Goal: Navigation & Orientation: Find specific page/section

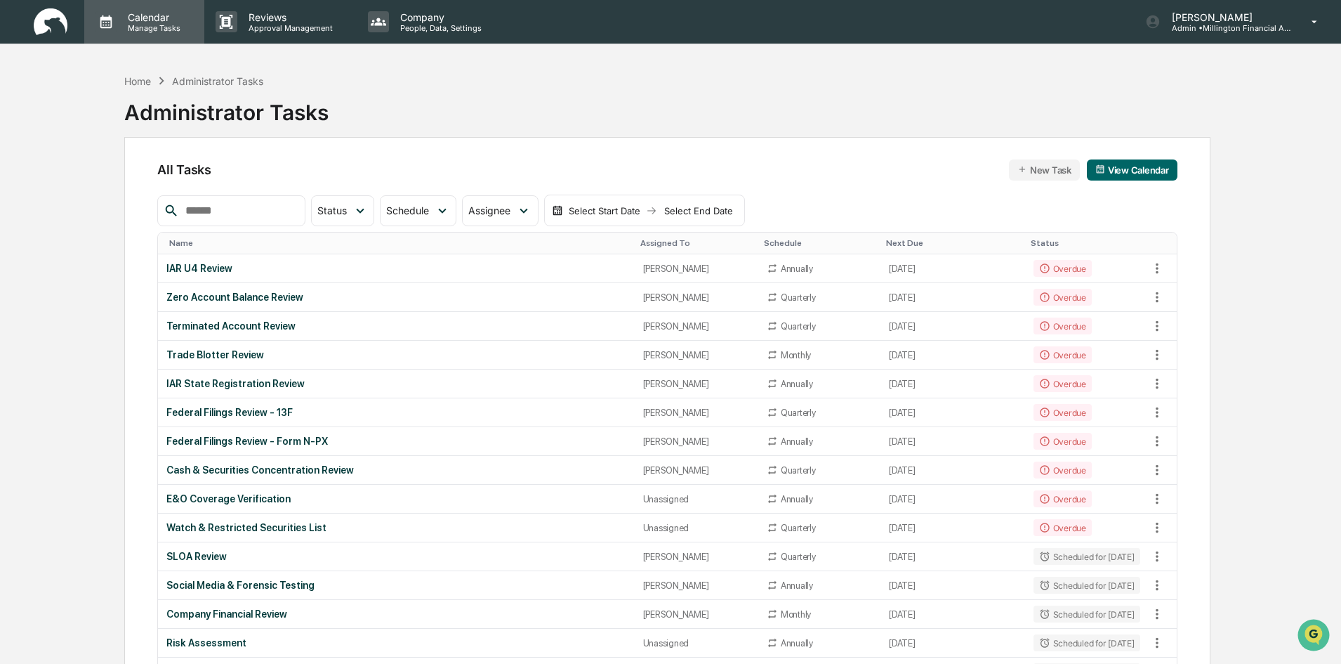
click at [159, 20] on p "Calendar" at bounding box center [152, 17] width 71 height 12
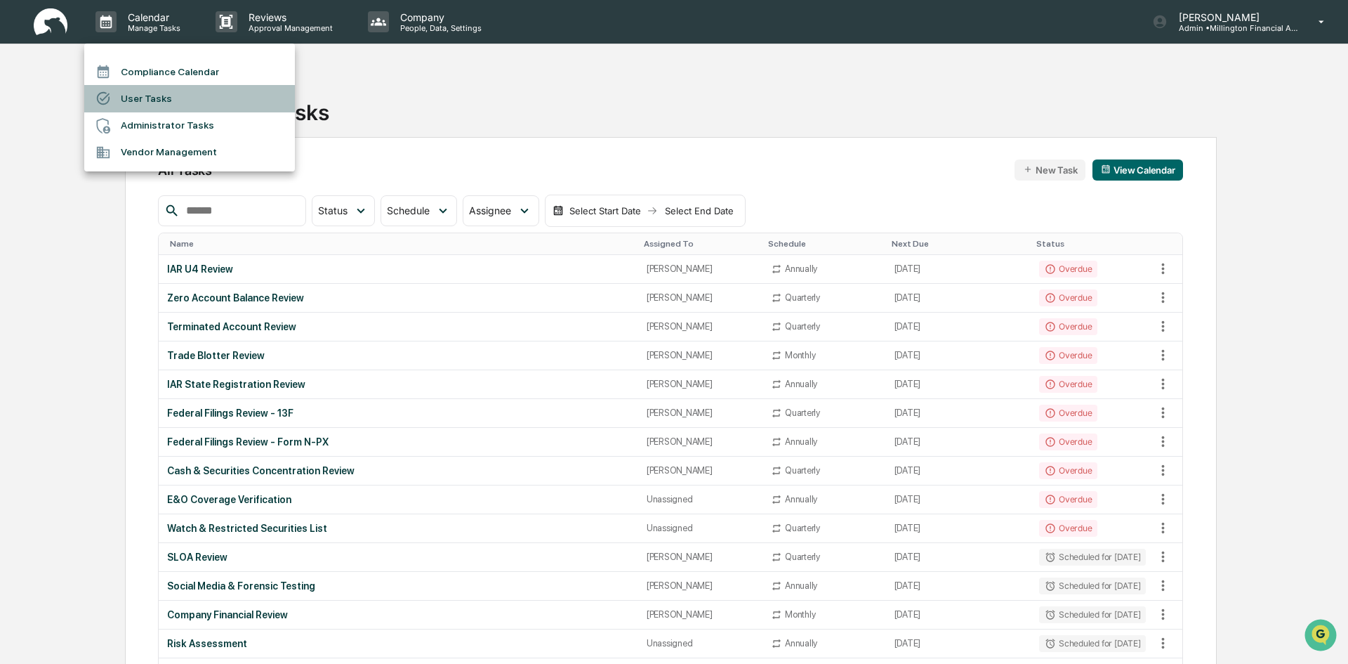
click at [154, 100] on li "User Tasks" at bounding box center [189, 98] width 211 height 27
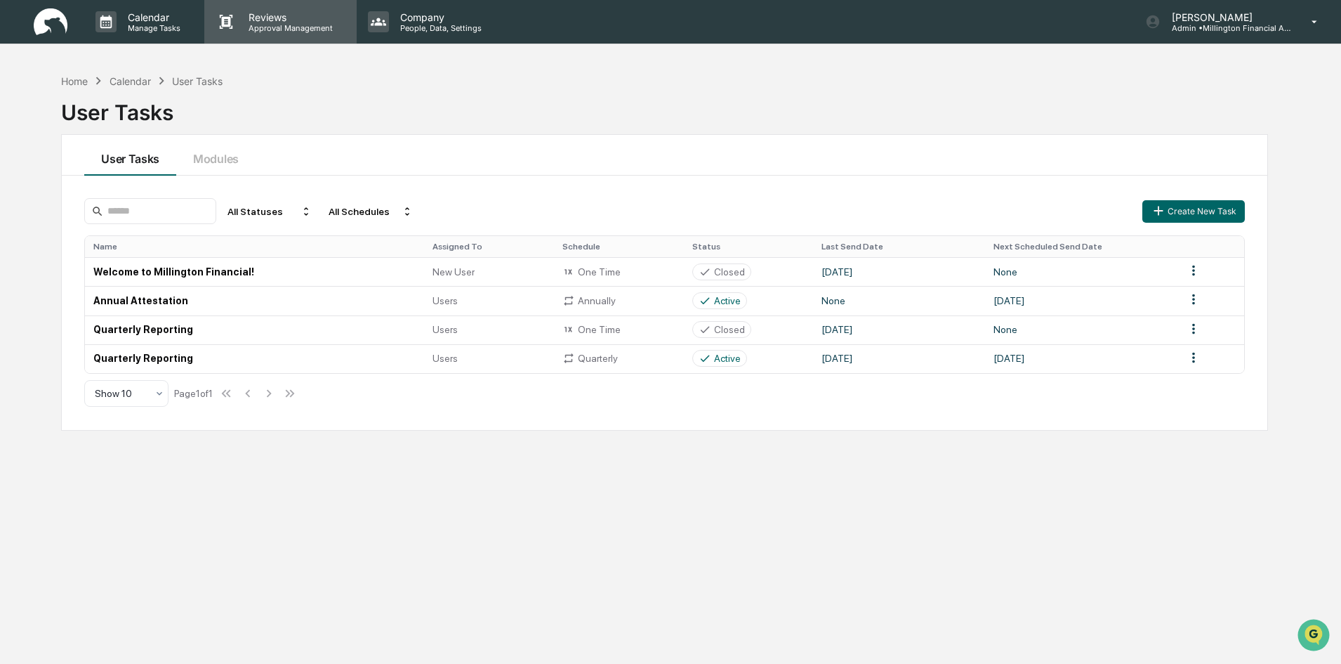
click at [275, 35] on div "Reviews Approval Management" at bounding box center [280, 22] width 152 height 44
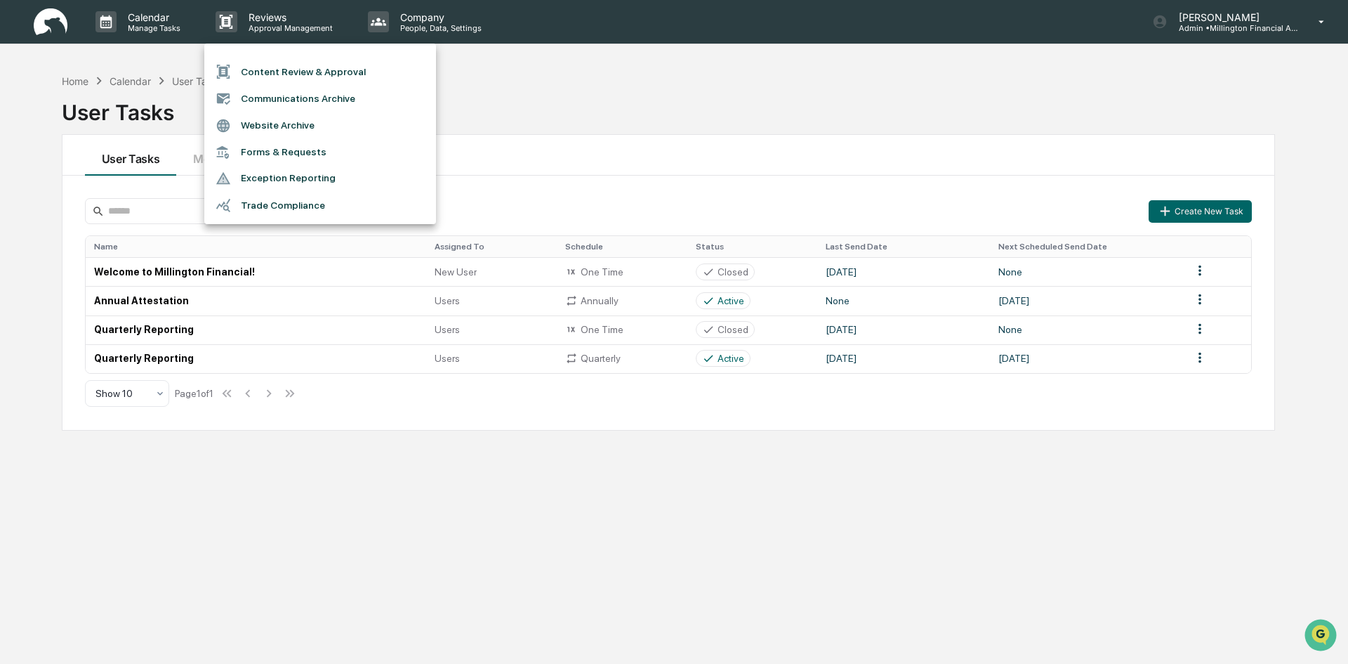
click at [354, 97] on li "Communications Archive" at bounding box center [320, 98] width 232 height 27
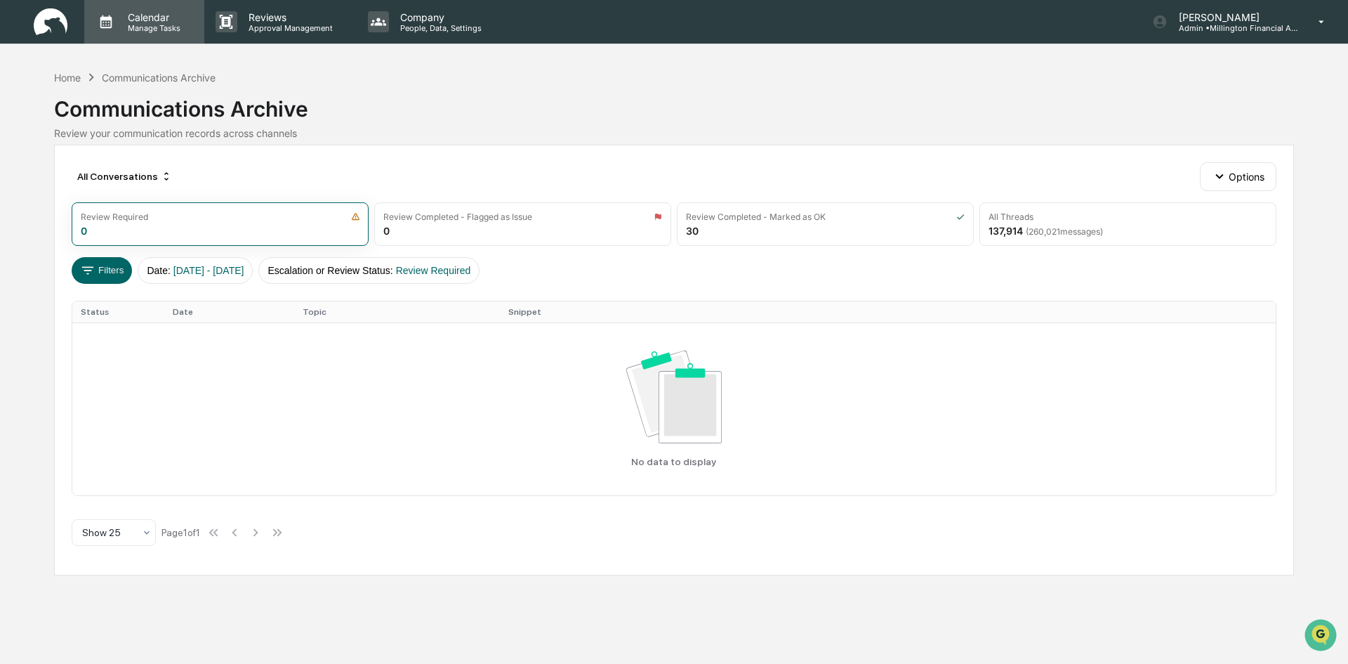
click at [162, 25] on p "Manage Tasks" at bounding box center [152, 28] width 71 height 10
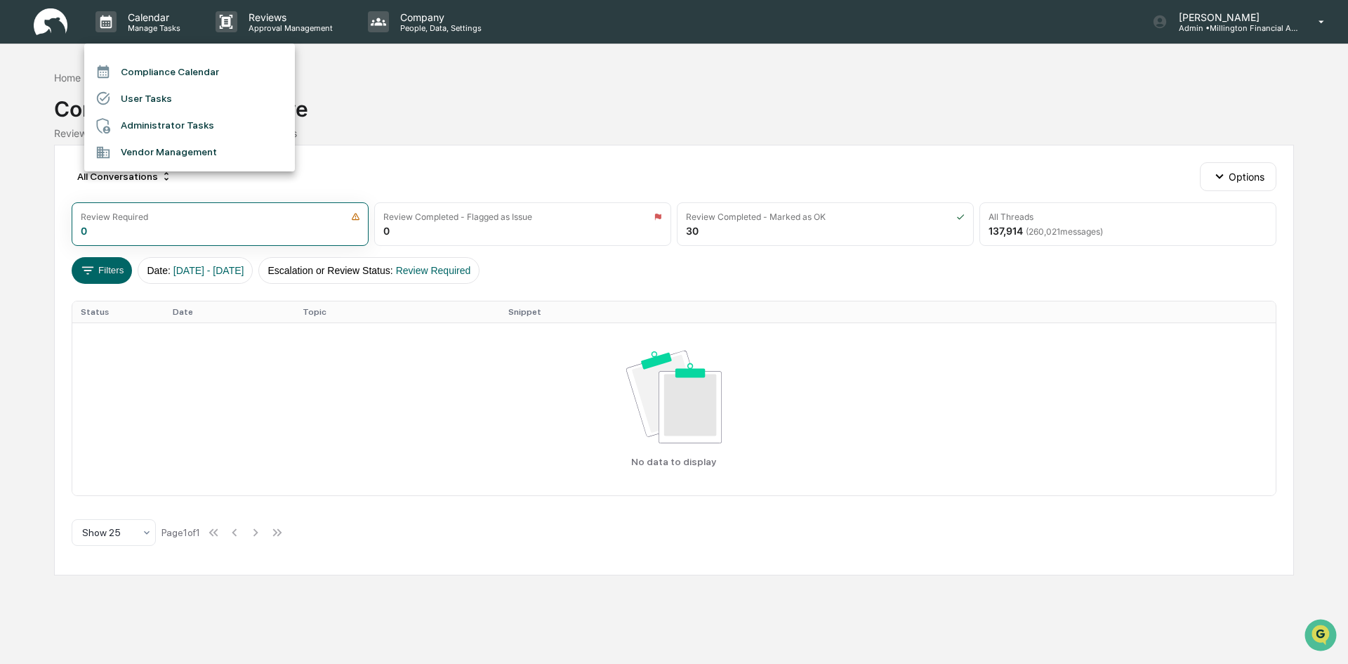
click at [164, 27] on div at bounding box center [674, 332] width 1348 height 664
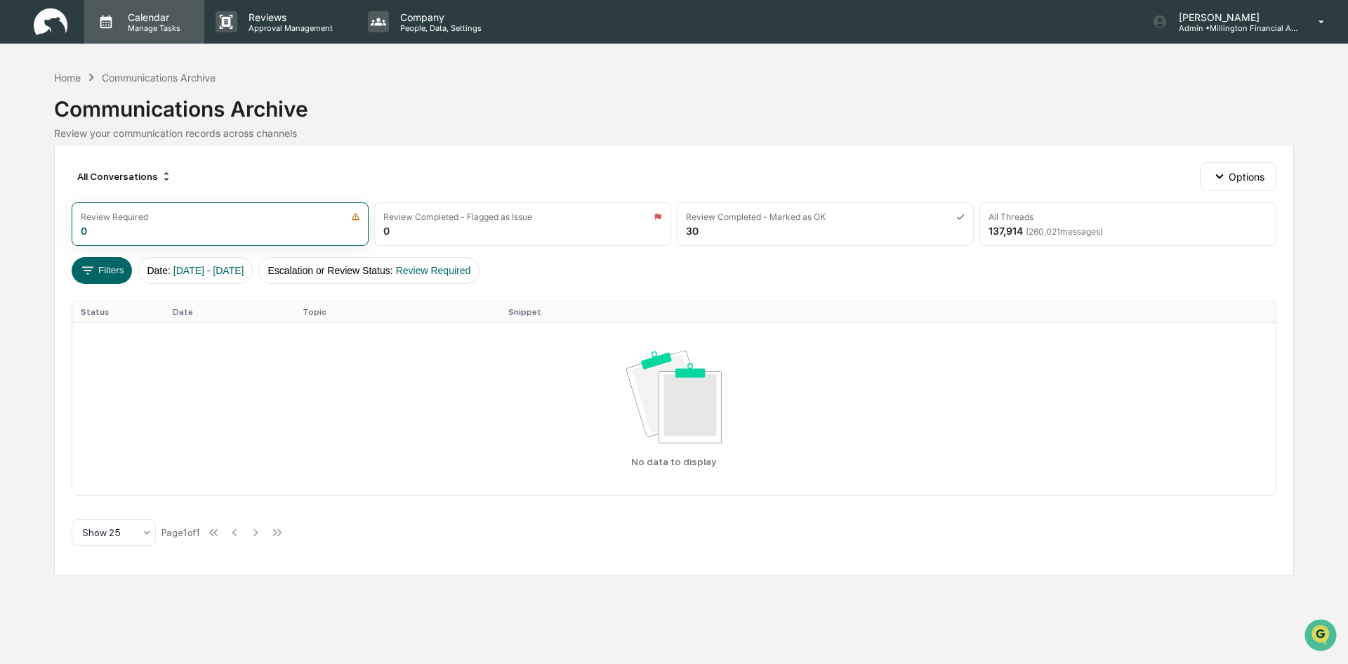
click at [162, 34] on div "Calendar Manage Tasks" at bounding box center [144, 22] width 120 height 44
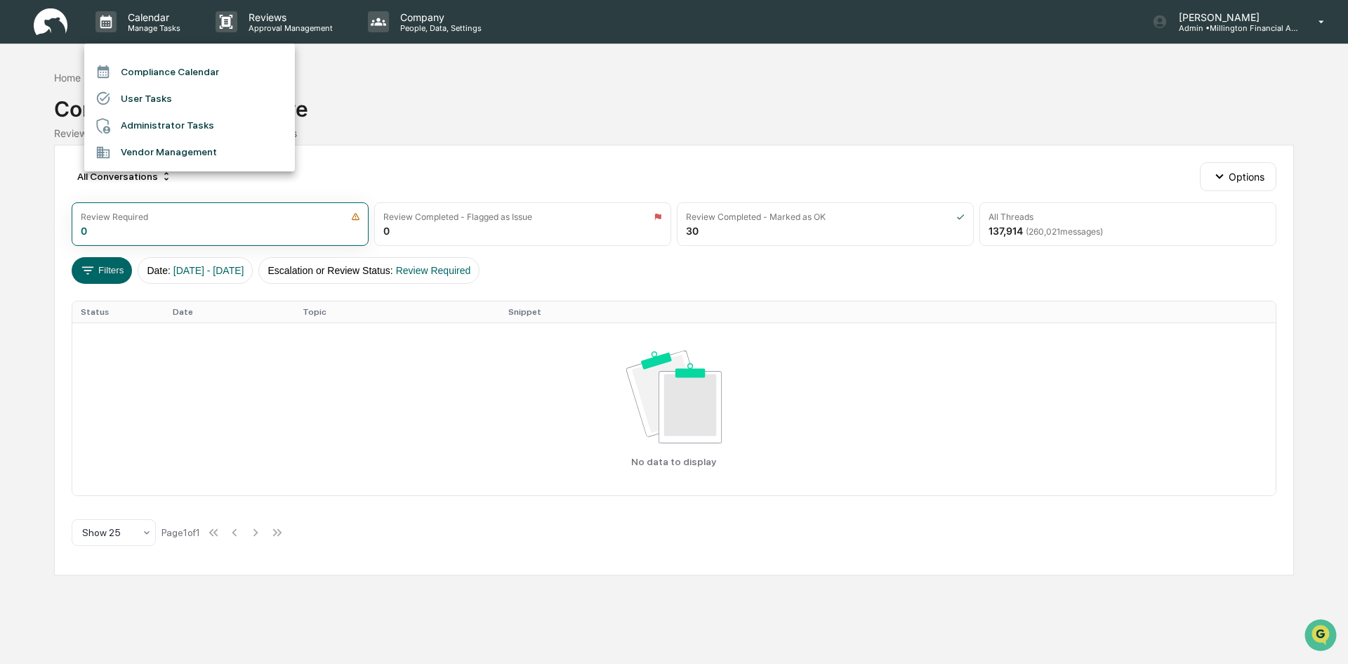
click at [164, 126] on li "Administrator Tasks" at bounding box center [189, 125] width 211 height 27
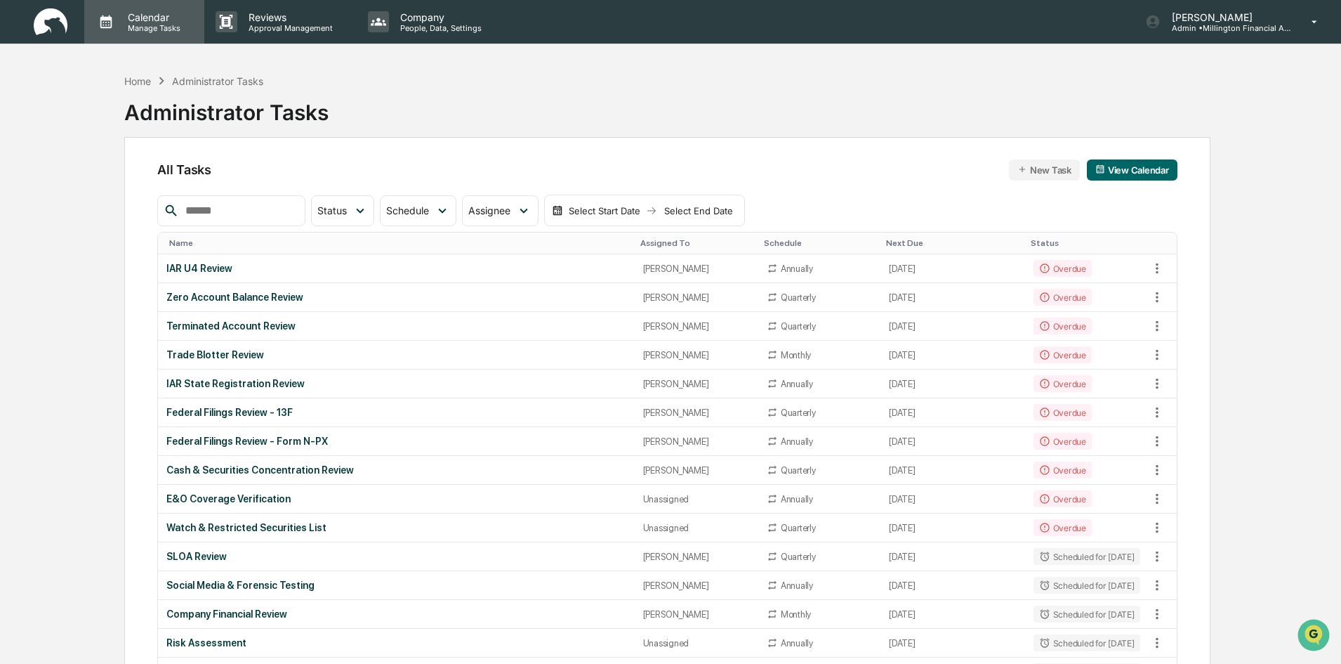
click at [150, 30] on p "Manage Tasks" at bounding box center [152, 28] width 71 height 10
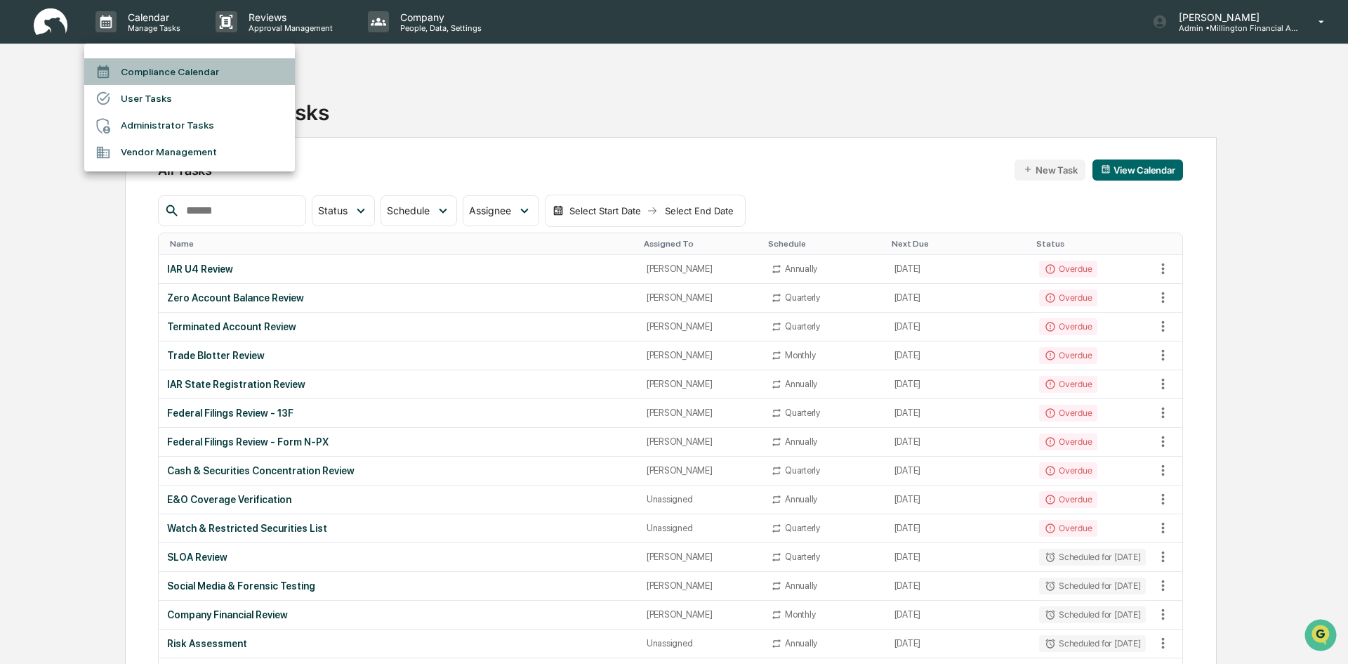
click at [146, 72] on li "Compliance Calendar" at bounding box center [189, 71] width 211 height 27
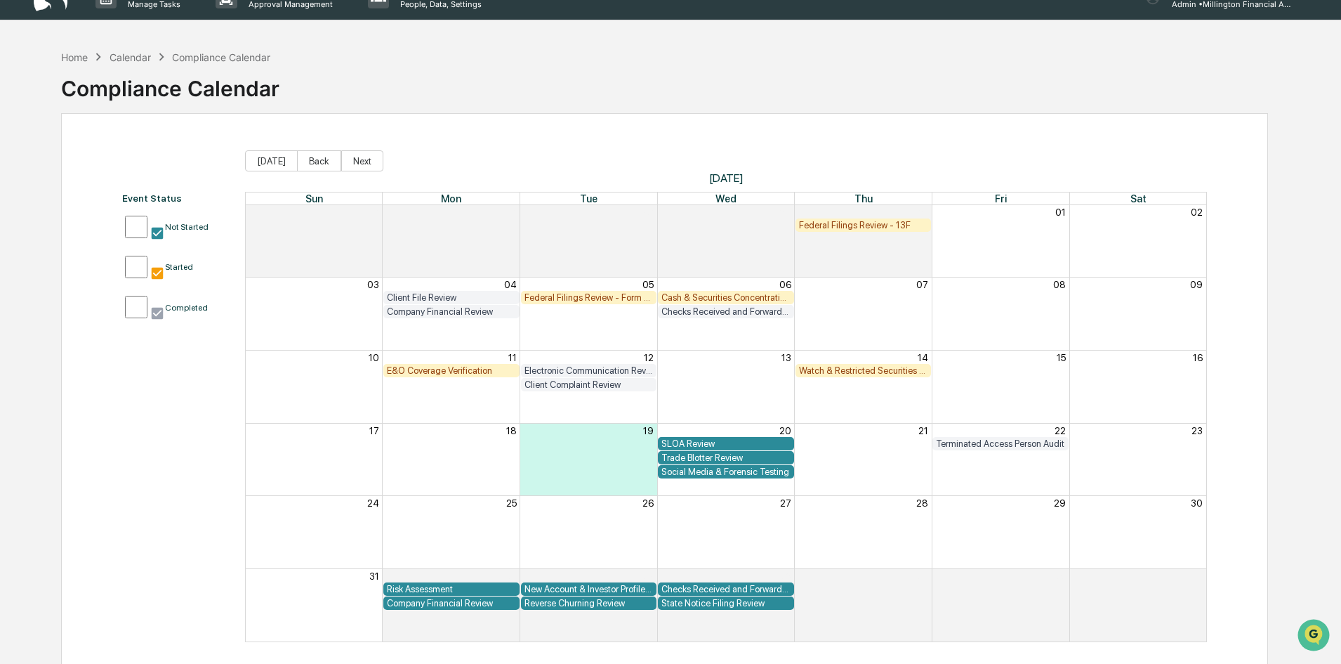
scroll to position [67, 0]
